Goal: Transaction & Acquisition: Purchase product/service

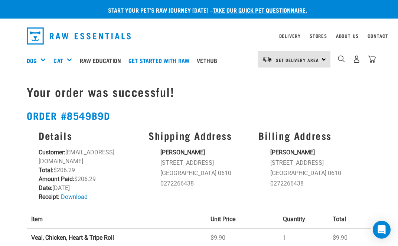
click at [117, 58] on link "Raw Education" at bounding box center [102, 61] width 49 height 30
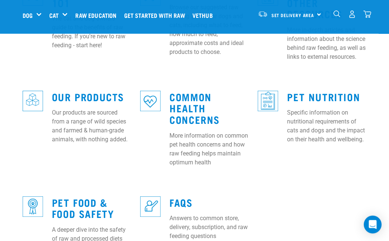
scroll to position [291, 0]
click at [201, 101] on link "Common Health Concerns" at bounding box center [195, 107] width 50 height 28
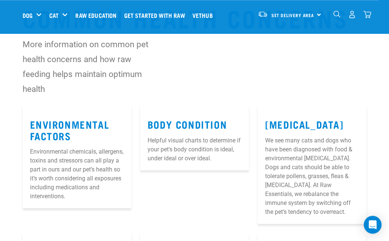
scroll to position [25, 0]
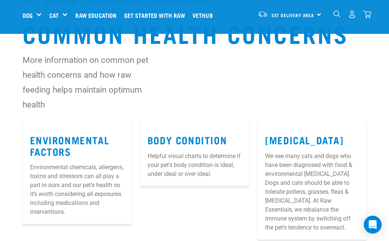
click at [319, 142] on link "Allergies" at bounding box center [304, 140] width 78 height 6
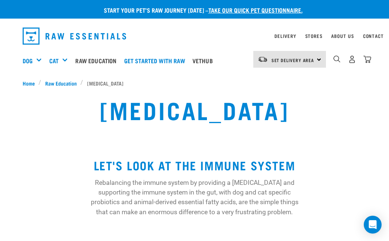
click at [0, 0] on div "Shop All Dog" at bounding box center [0, 0] width 0 height 0
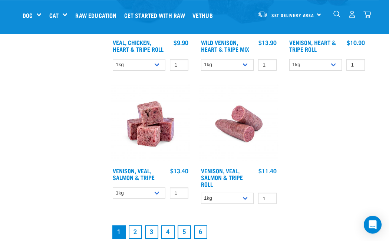
scroll to position [1381, 0]
click at [135, 238] on link "2" at bounding box center [135, 231] width 13 height 13
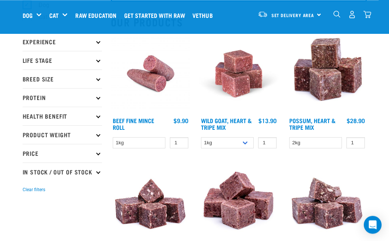
scroll to position [78, 0]
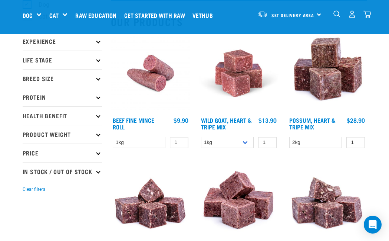
click at [257, 86] on img at bounding box center [238, 72] width 79 height 79
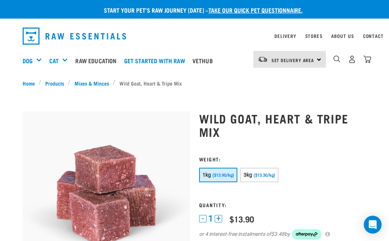
click at [355, 59] on img "dropdown navigation" at bounding box center [353, 59] width 8 height 8
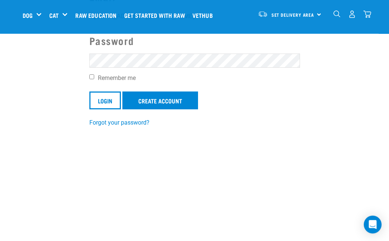
scroll to position [35, 0]
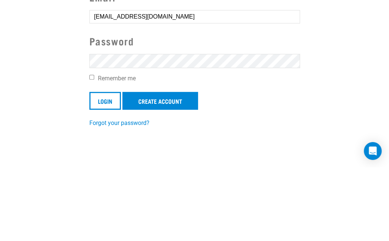
click at [106, 165] on input "Login" at bounding box center [105, 174] width 32 height 18
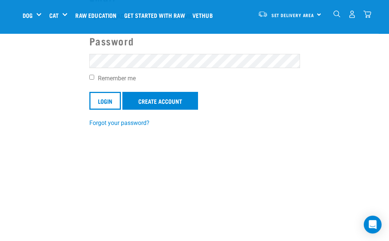
click at [109, 93] on input "Login" at bounding box center [105, 101] width 32 height 18
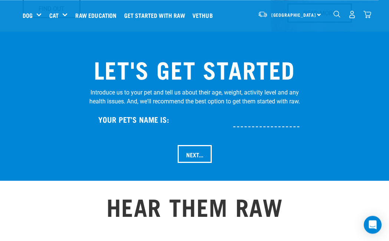
scroll to position [746, 0]
click at [64, 12] on div "Cat" at bounding box center [61, 15] width 24 height 30
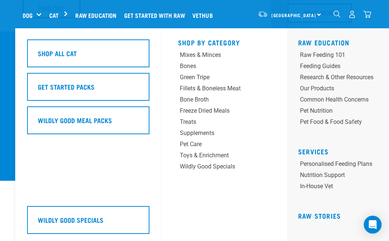
click at [325, 108] on div "Pet Nutrition" at bounding box center [337, 110] width 74 height 9
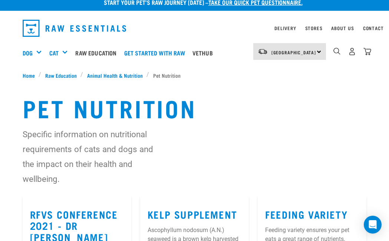
scroll to position [7, 0]
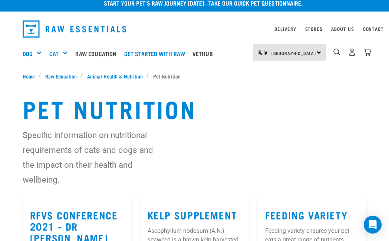
click at [33, 51] on link "Dog" at bounding box center [28, 53] width 10 height 9
click at [33, 52] on link "Dog" at bounding box center [28, 53] width 10 height 9
click at [26, 58] on link "Dog" at bounding box center [28, 53] width 10 height 9
click at [38, 59] on div "Dog" at bounding box center [35, 54] width 25 height 30
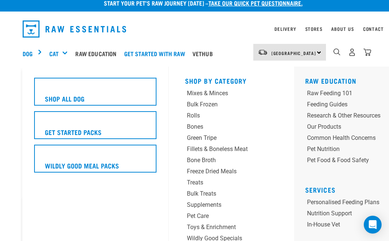
click at [53, 95] on h5 "Shop All Dog" at bounding box center [65, 99] width 40 height 10
click at [216, 200] on div "Supplements" at bounding box center [223, 204] width 73 height 9
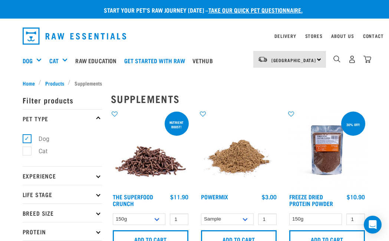
click at [24, 59] on link "Dog" at bounding box center [28, 60] width 10 height 9
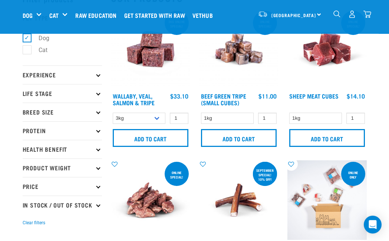
scroll to position [45, 0]
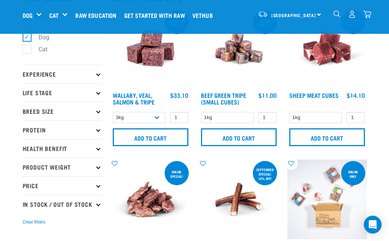
click at [257, 136] on input "Add to cart" at bounding box center [239, 137] width 76 height 18
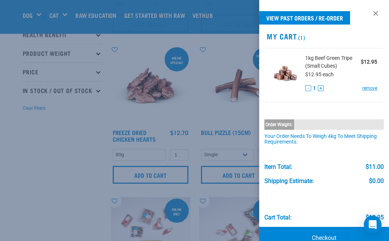
scroll to position [159, 0]
click at [61, 230] on div at bounding box center [194, 120] width 389 height 241
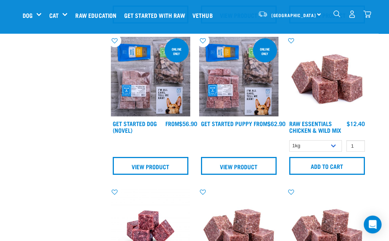
scroll to position [470, 0]
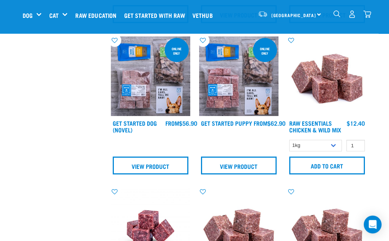
click at [343, 164] on input "Add to cart" at bounding box center [328, 165] width 76 height 18
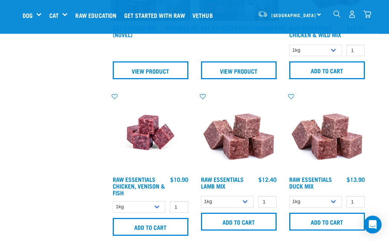
scroll to position [565, 0]
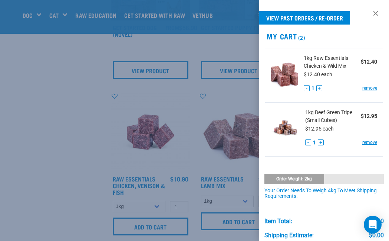
click at [76, 232] on div at bounding box center [194, 120] width 389 height 241
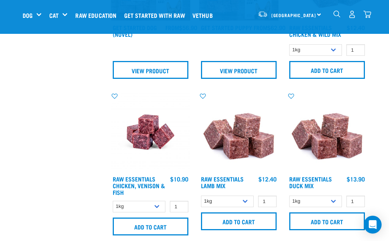
click at [155, 232] on input "Add to cart" at bounding box center [151, 226] width 76 height 18
click at [235, 226] on input "Add to cart" at bounding box center [239, 221] width 76 height 18
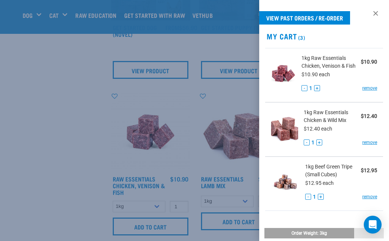
click at [73, 230] on div at bounding box center [194, 120] width 389 height 241
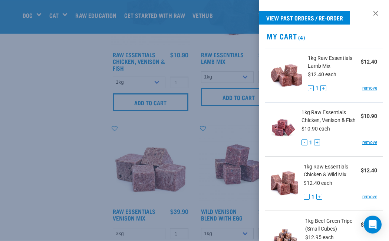
scroll to position [690, 0]
click at [64, 231] on div at bounding box center [194, 120] width 389 height 241
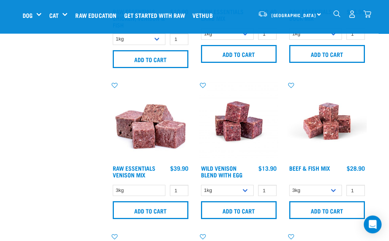
scroll to position [733, 0]
click at [250, 218] on input "Add to cart" at bounding box center [239, 210] width 76 height 18
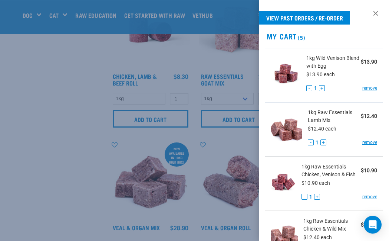
scroll to position [978, 0]
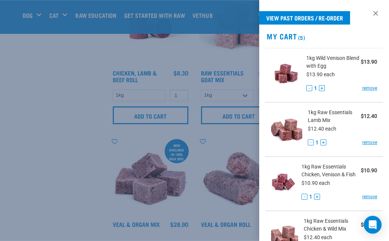
click at [75, 228] on div at bounding box center [194, 120] width 389 height 241
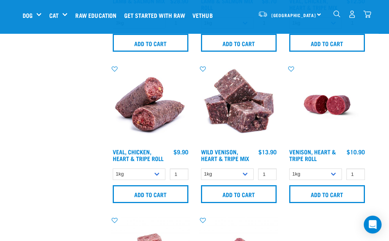
scroll to position [1353, 0]
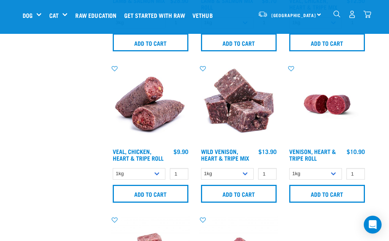
click at [249, 202] on input "Add to cart" at bounding box center [239, 194] width 76 height 18
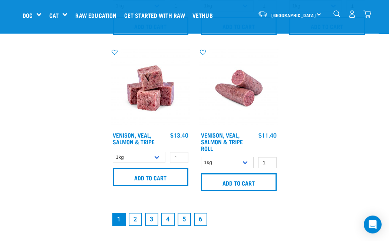
scroll to position [1521, 0]
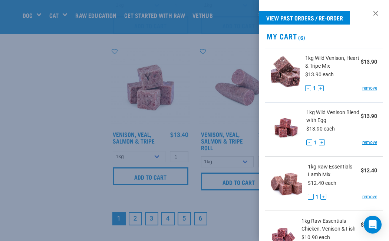
click at [63, 221] on div at bounding box center [194, 120] width 389 height 241
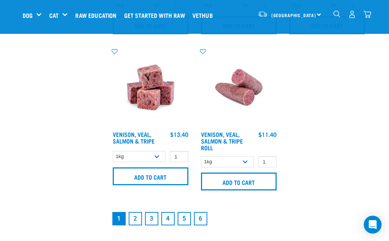
click at [135, 225] on link "2" at bounding box center [135, 218] width 13 height 13
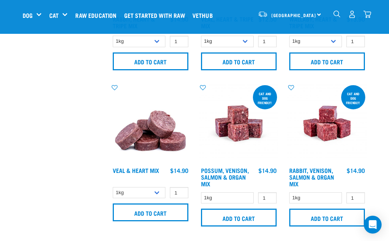
scroll to position [272, 0]
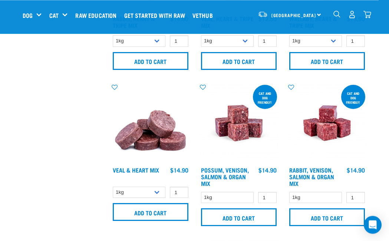
click at [124, 210] on input "Add to cart" at bounding box center [151, 212] width 76 height 18
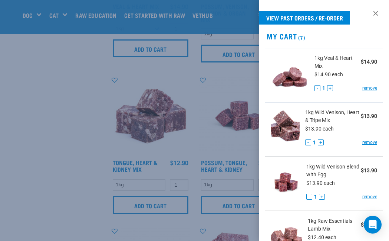
scroll to position [436, 0]
click at [68, 163] on div at bounding box center [194, 120] width 389 height 241
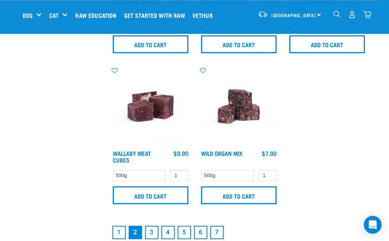
scroll to position [1502, 0]
click at [151, 232] on link "3" at bounding box center [151, 231] width 13 height 13
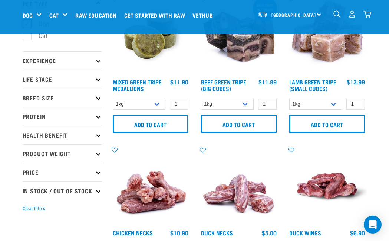
scroll to position [59, 0]
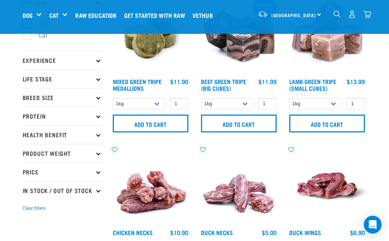
click at [164, 125] on input "Add to cart" at bounding box center [151, 123] width 76 height 18
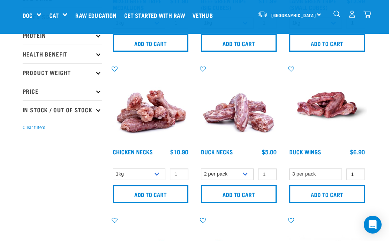
scroll to position [149, 0]
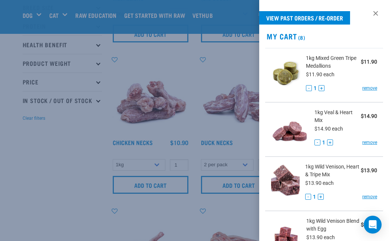
click at [57, 240] on div at bounding box center [194, 120] width 389 height 241
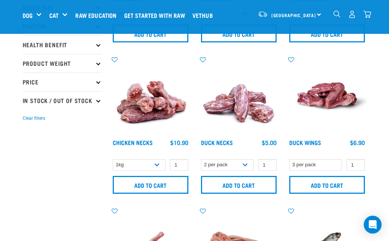
click at [252, 187] on input "Add to cart" at bounding box center [239, 185] width 76 height 18
click at [319, 193] on input "Add to cart" at bounding box center [328, 185] width 76 height 18
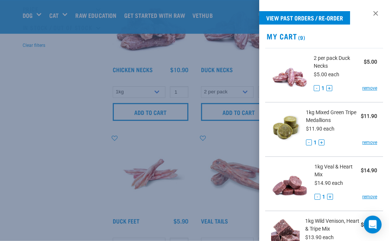
click at [57, 142] on div at bounding box center [194, 120] width 389 height 241
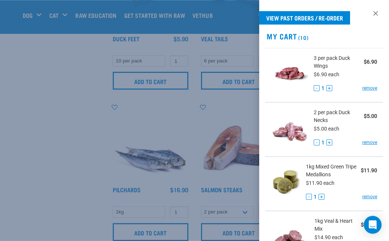
click at [53, 134] on div at bounding box center [194, 120] width 389 height 241
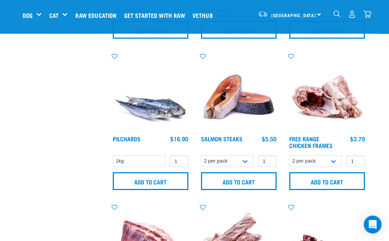
scroll to position [455, 0]
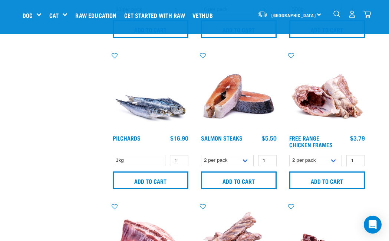
click at [340, 183] on input "Add to cart" at bounding box center [328, 180] width 76 height 18
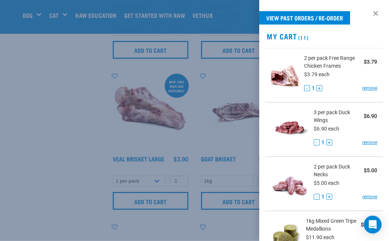
scroll to position [738, 0]
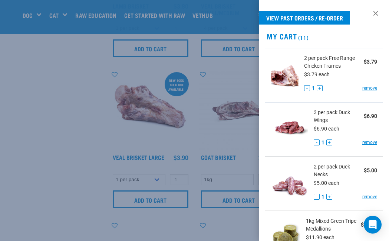
click at [46, 112] on div at bounding box center [194, 120] width 389 height 241
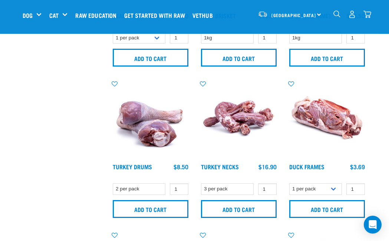
scroll to position [880, 0]
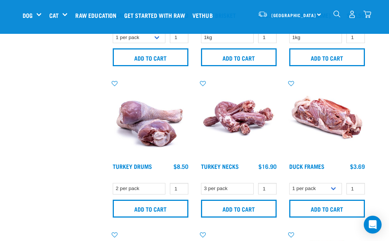
click at [240, 210] on input "Add to cart" at bounding box center [239, 208] width 76 height 18
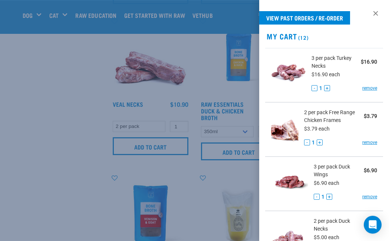
scroll to position [1093, 0]
click at [50, 162] on div at bounding box center [194, 120] width 389 height 241
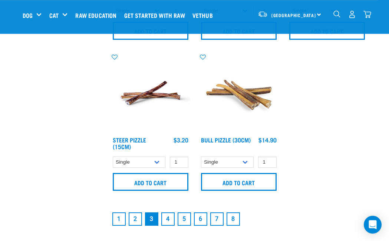
scroll to position [1520, 0]
click at [168, 220] on link "4" at bounding box center [168, 218] width 13 height 13
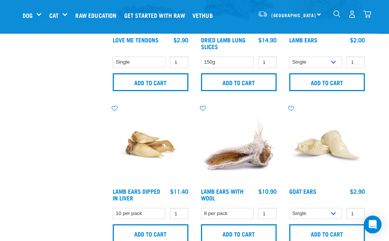
scroll to position [252, 0]
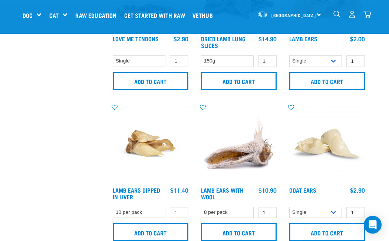
click at [253, 231] on input "Add to cart" at bounding box center [239, 232] width 76 height 18
click at [158, 232] on input "Add to cart" at bounding box center [151, 232] width 76 height 18
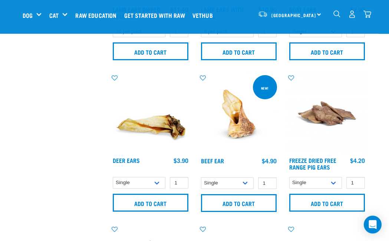
scroll to position [433, 0]
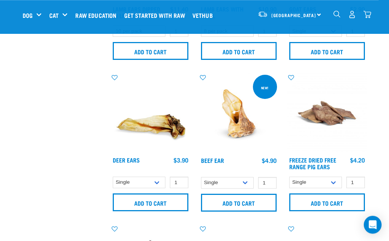
click at [123, 204] on input "Add to cart" at bounding box center [151, 202] width 76 height 18
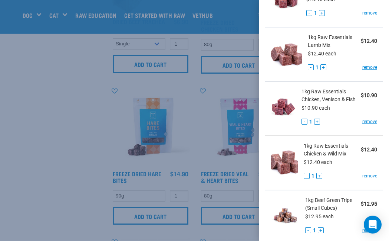
scroll to position [884, 0]
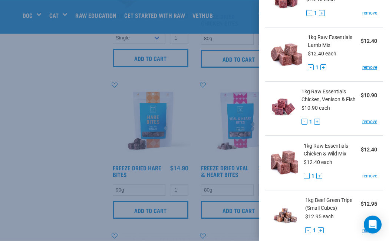
click at [45, 118] on div at bounding box center [194, 120] width 389 height 241
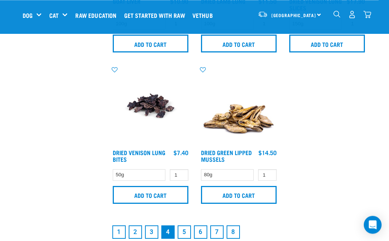
scroll to position [1504, 0]
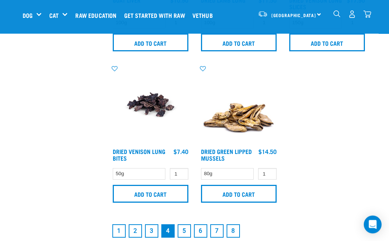
click at [257, 202] on input "Add to cart" at bounding box center [239, 194] width 76 height 18
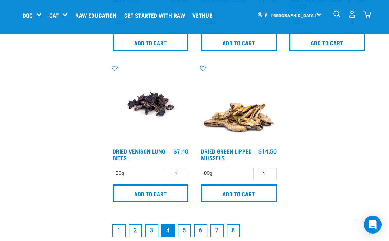
click at [186, 237] on link "5" at bounding box center [184, 230] width 13 height 13
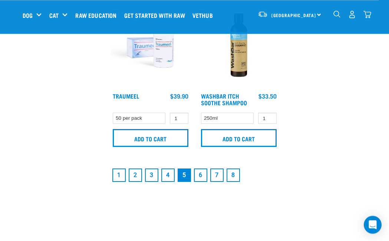
scroll to position [1595, 0]
click at [202, 182] on link "6" at bounding box center [200, 174] width 13 height 13
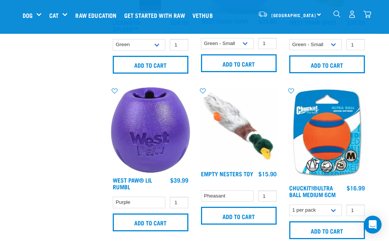
scroll to position [1191, 0]
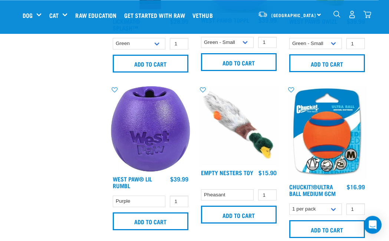
click at [366, 15] on img "dropdown navigation" at bounding box center [368, 14] width 8 height 8
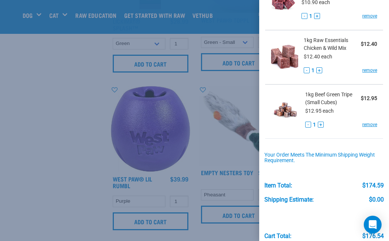
scroll to position [773, 0]
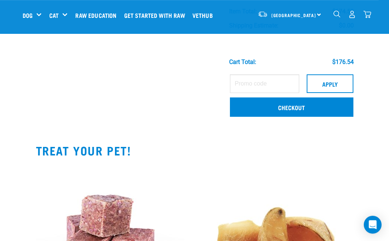
scroll to position [906, 0]
click at [297, 106] on link "Checkout" at bounding box center [291, 106] width 123 height 19
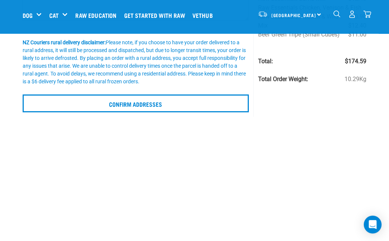
scroll to position [200, 0]
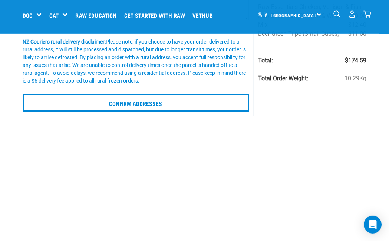
click at [188, 102] on input "Confirm addresses" at bounding box center [136, 103] width 227 height 18
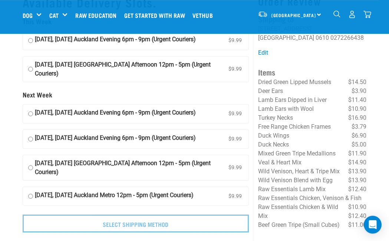
scroll to position [34, 0]
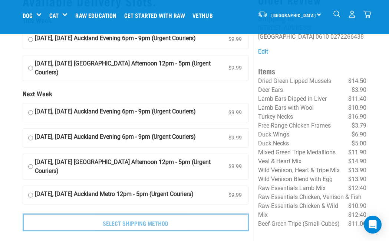
click at [33, 115] on input "29 September, Monday Auckland Evening 6pm - 9pm (Urgent Couriers) $9.99" at bounding box center [30, 112] width 5 height 11
radio input "true"
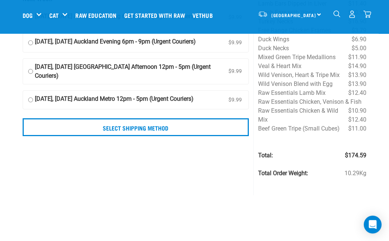
scroll to position [129, 0]
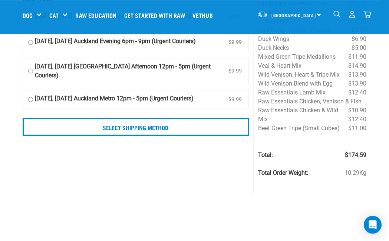
click at [97, 136] on input "Select Shipping Method" at bounding box center [136, 127] width 227 height 18
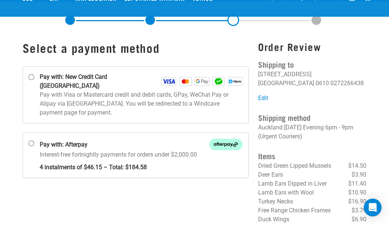
scroll to position [26, 0]
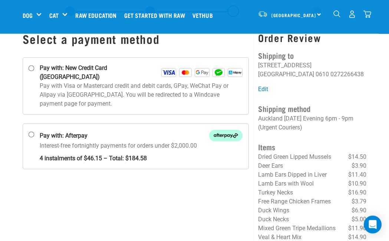
click at [29, 69] on input "Pay with: New Credit Card (Windcave)" at bounding box center [31, 68] width 6 height 6
radio input "true"
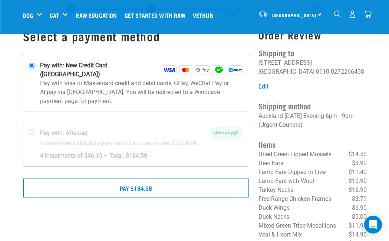
scroll to position [29, 0]
click at [92, 178] on button "Pay $184.58" at bounding box center [136, 187] width 227 height 19
